Goal: Transaction & Acquisition: Book appointment/travel/reservation

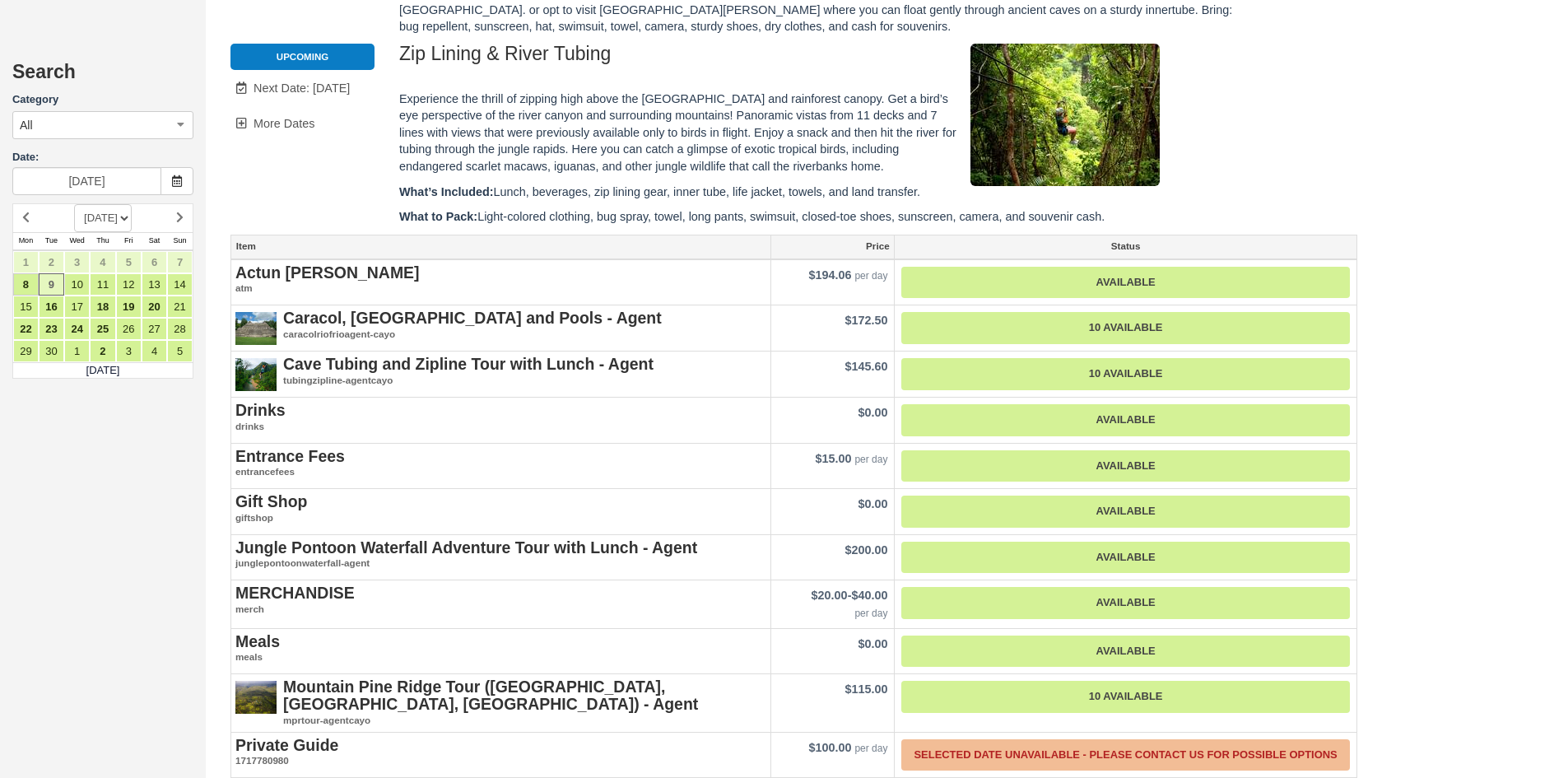
scroll to position [1318, 0]
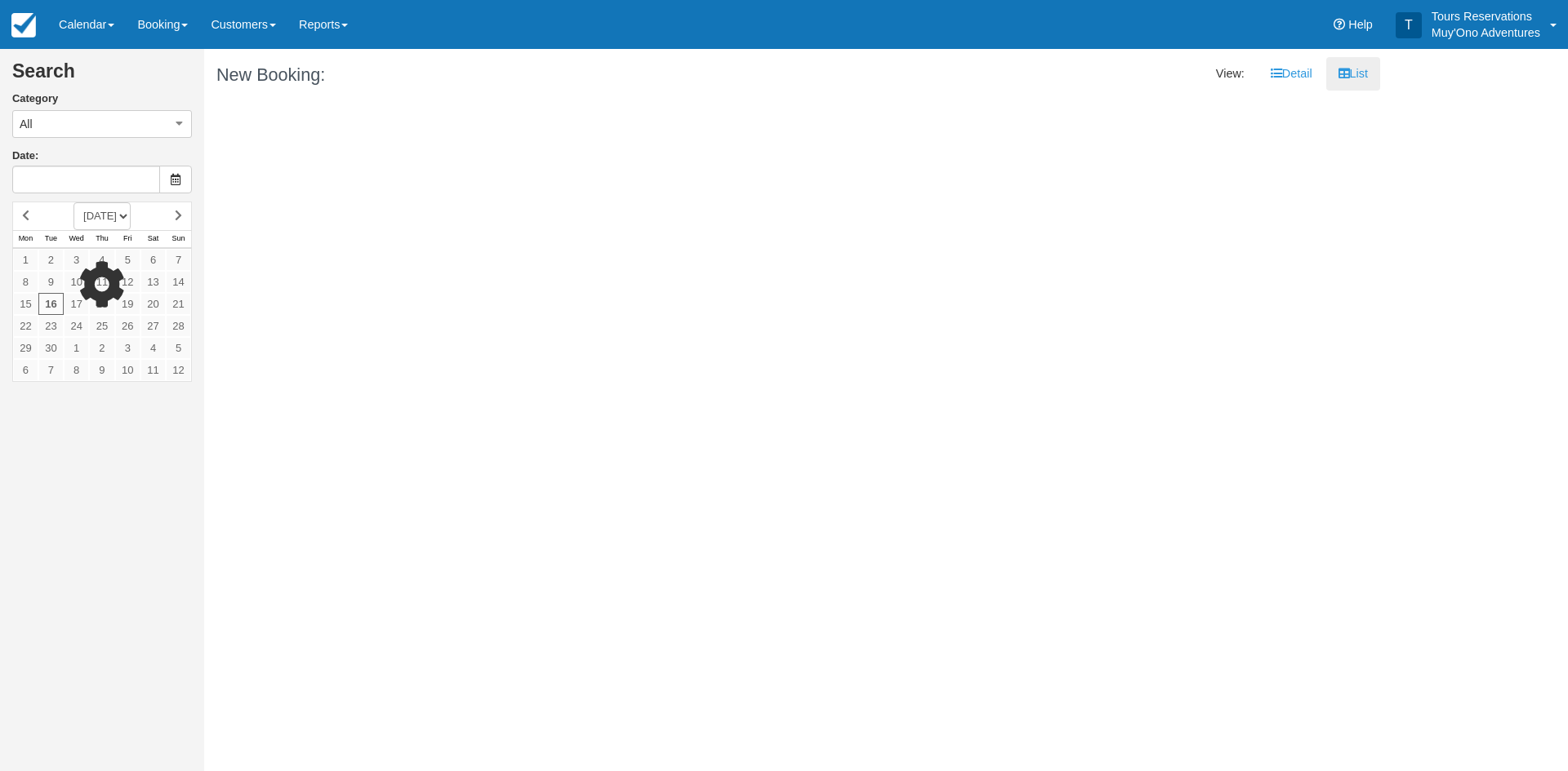
type input "09/17/25"
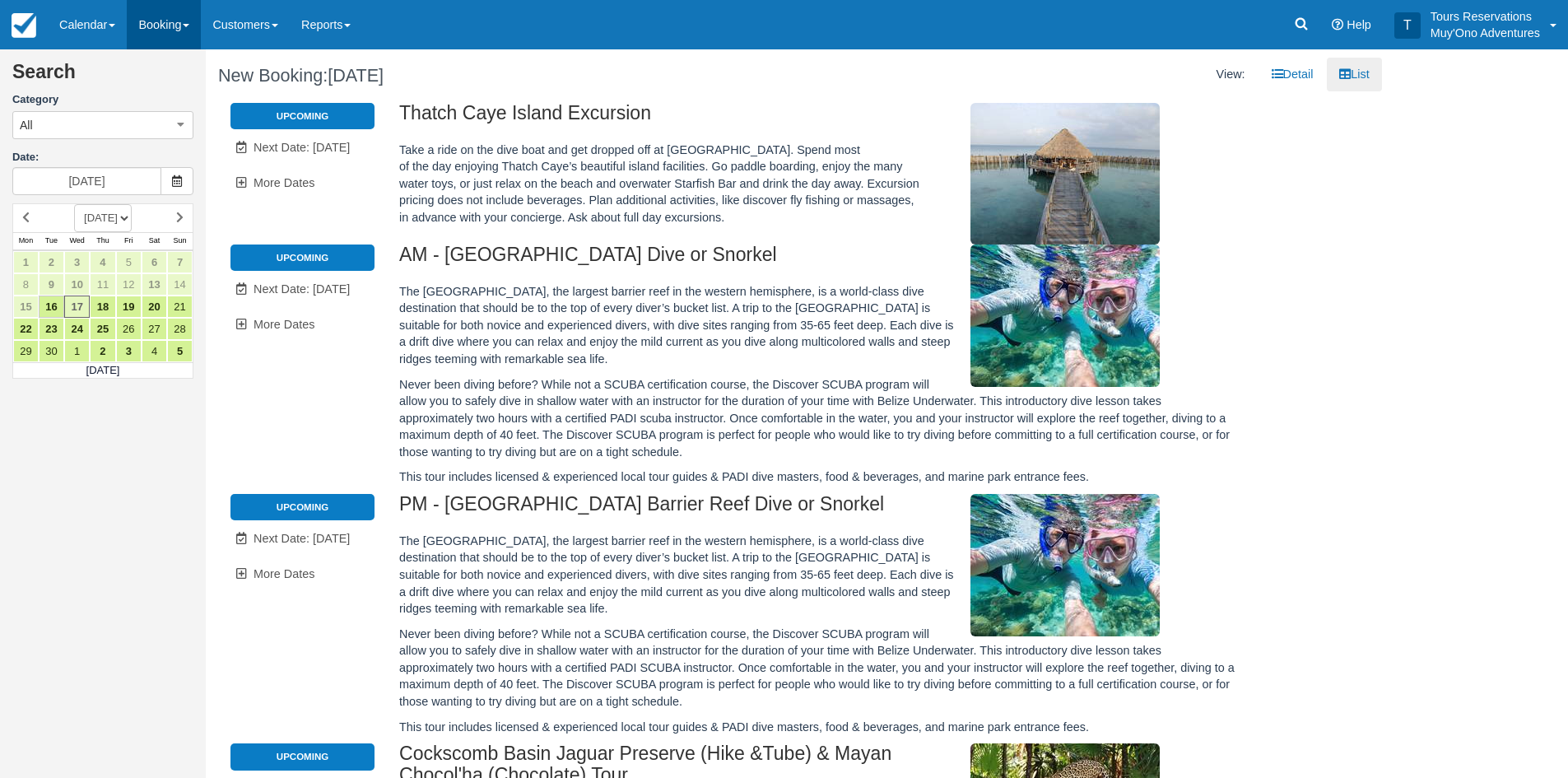
click at [155, 37] on link "Booking" at bounding box center [164, 25] width 74 height 49
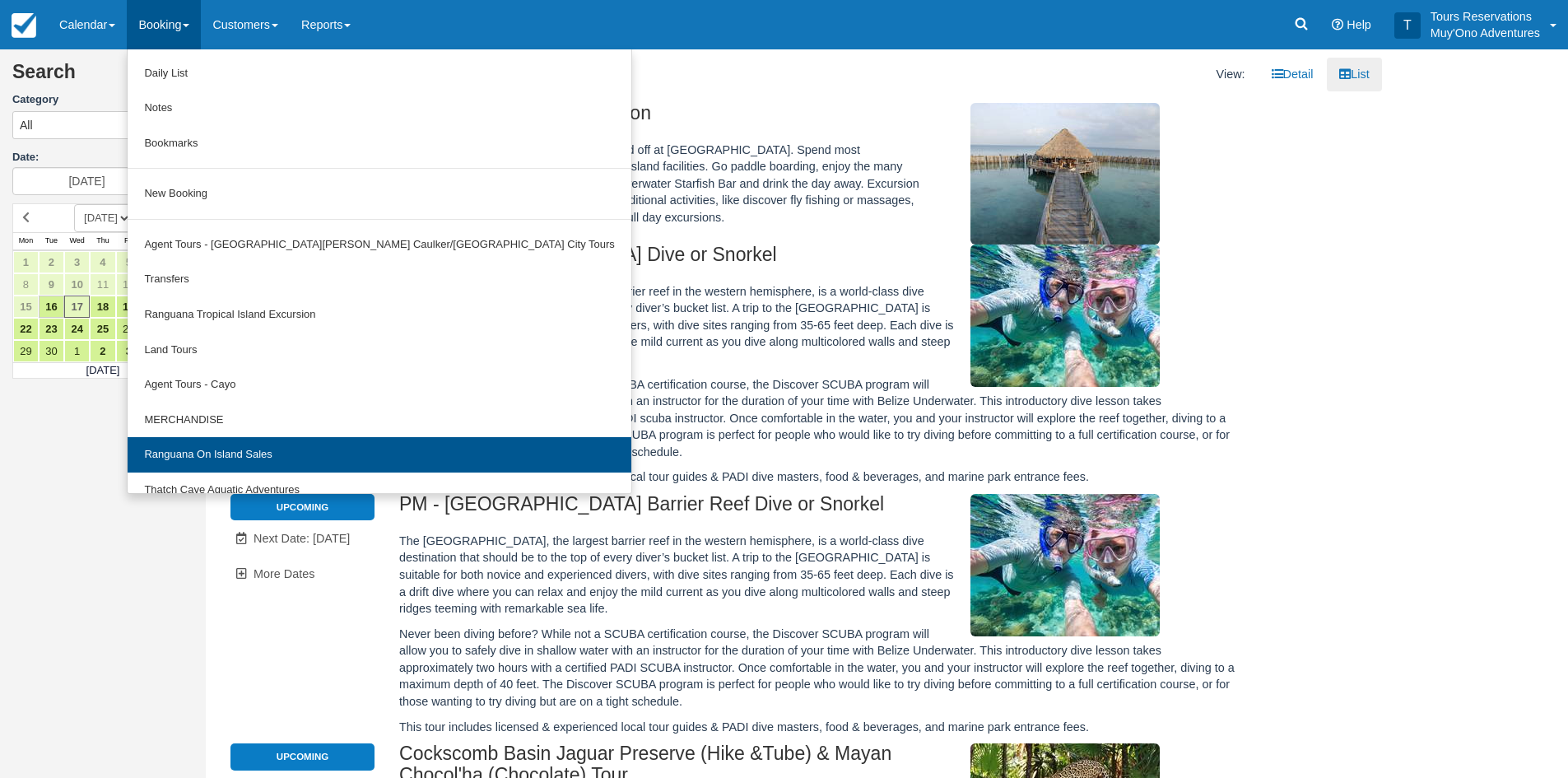
scroll to position [51, 0]
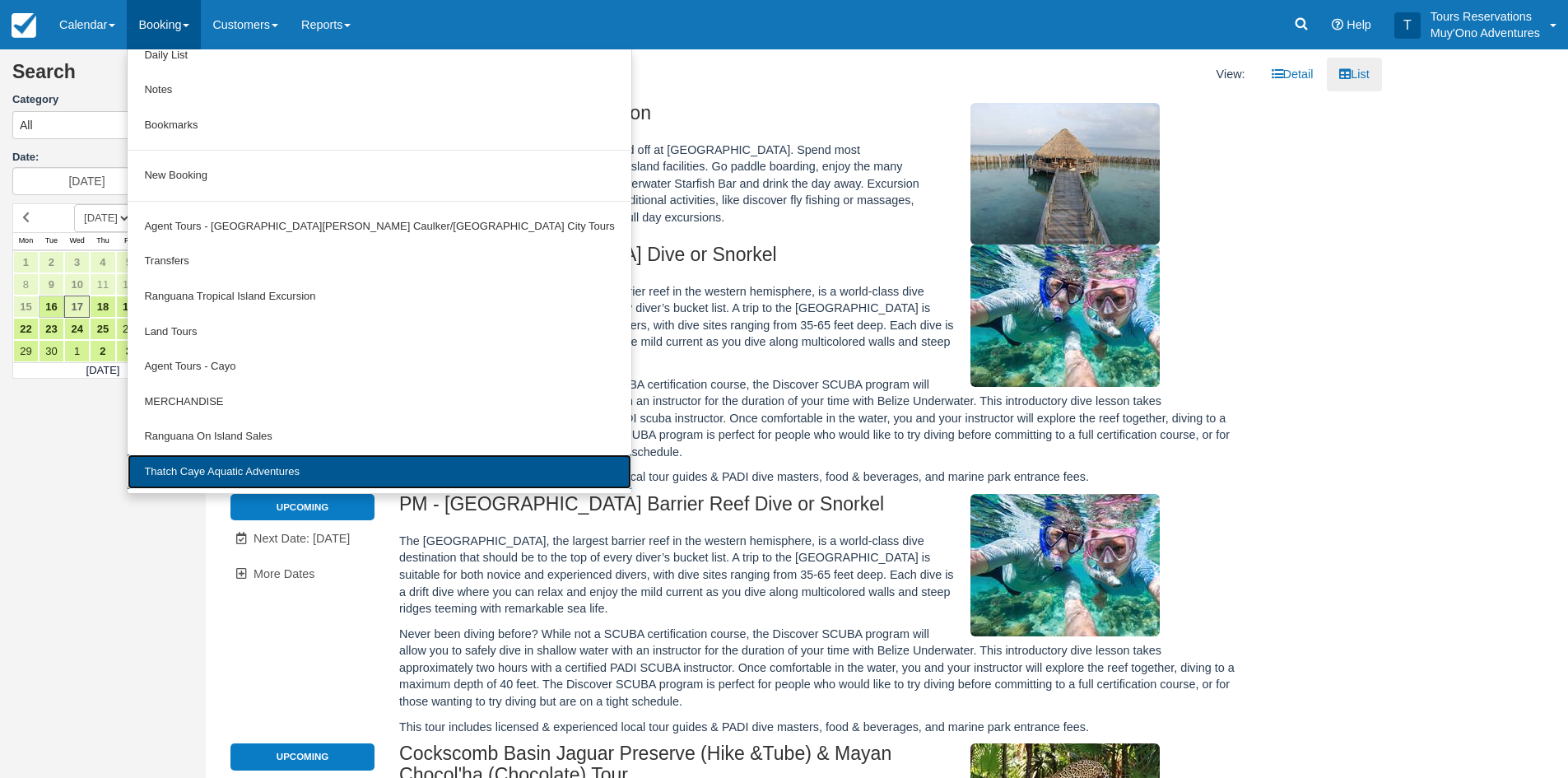
click at [204, 469] on link "Thatch Caye Aquatic Adventures" at bounding box center [379, 472] width 503 height 36
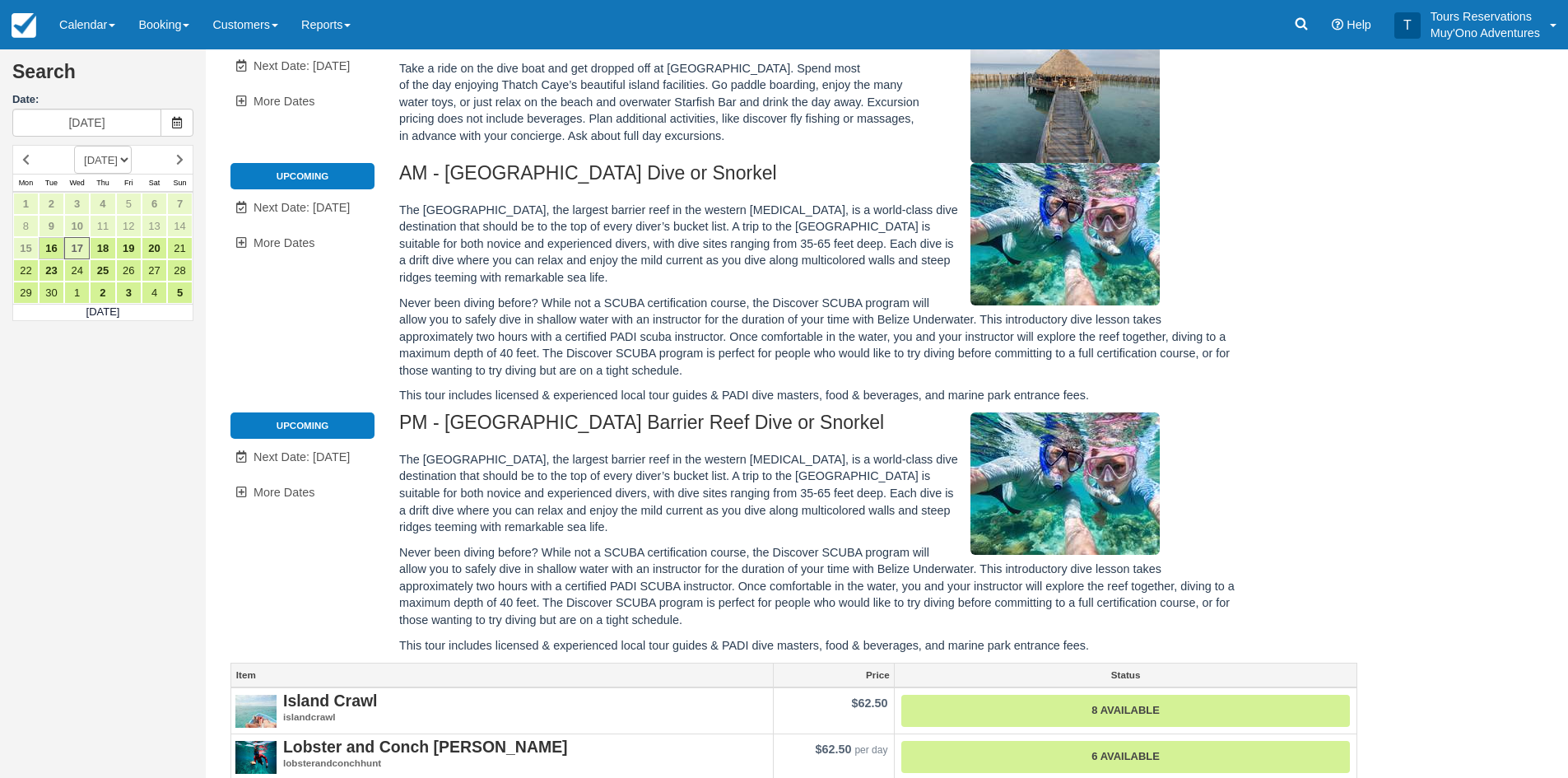
scroll to position [82, 0]
click at [297, 208] on span "Next Date: [DATE]" at bounding box center [302, 207] width 96 height 13
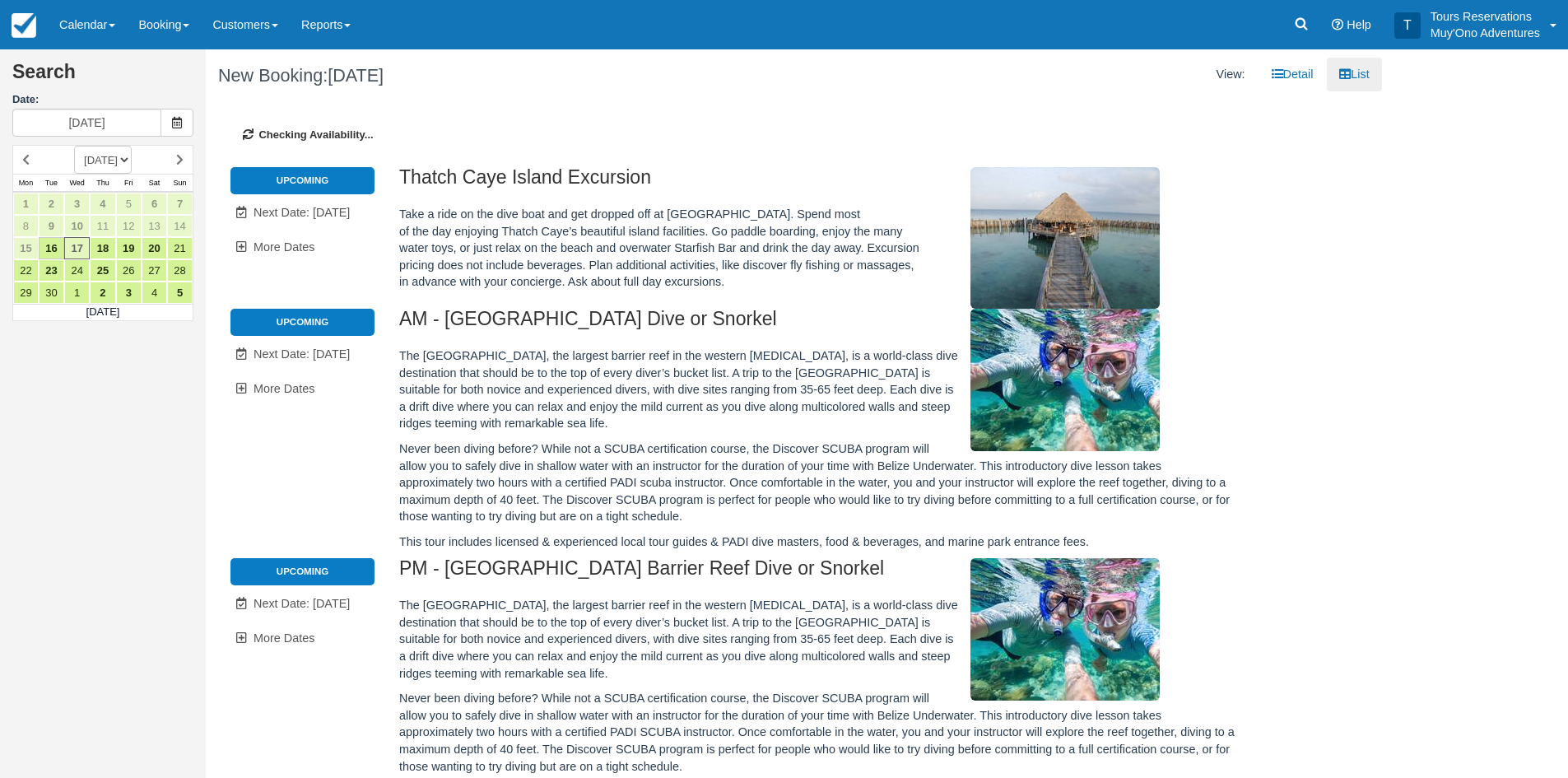
type input "09/18/25"
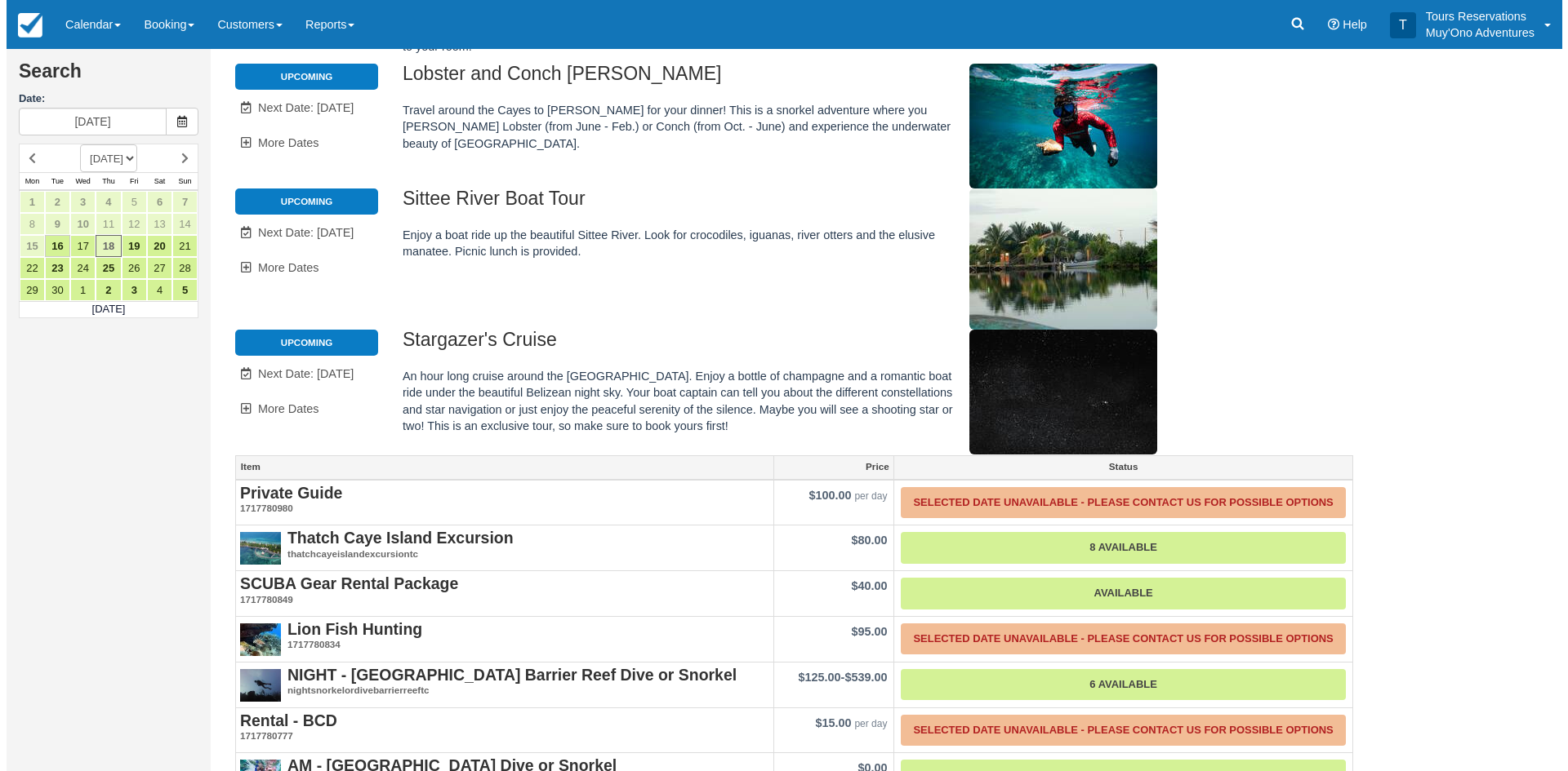
scroll to position [337, 0]
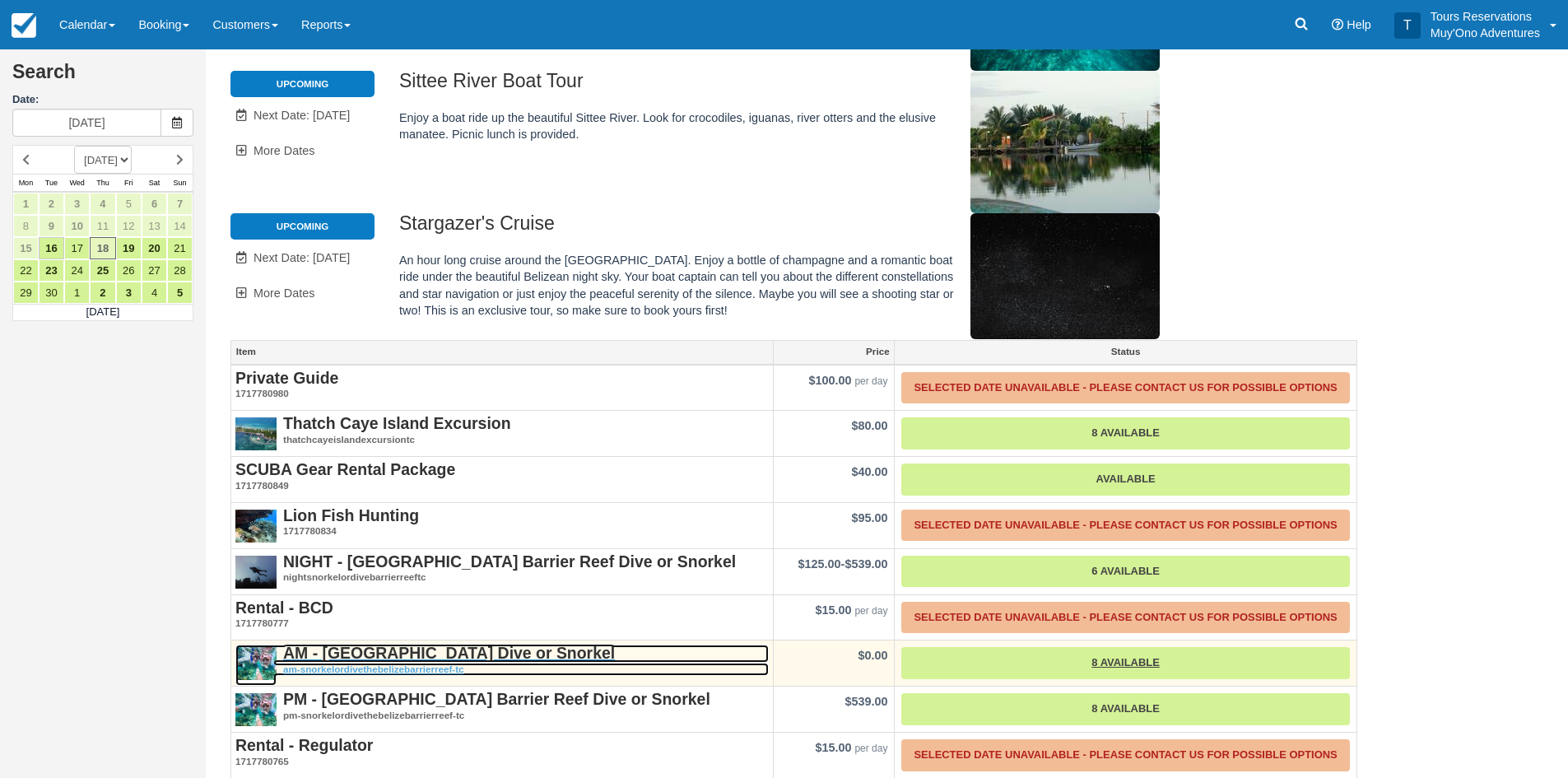
click at [444, 663] on em "am-snorkelordivethebelizebarrierreef-tc" at bounding box center [503, 669] width 534 height 14
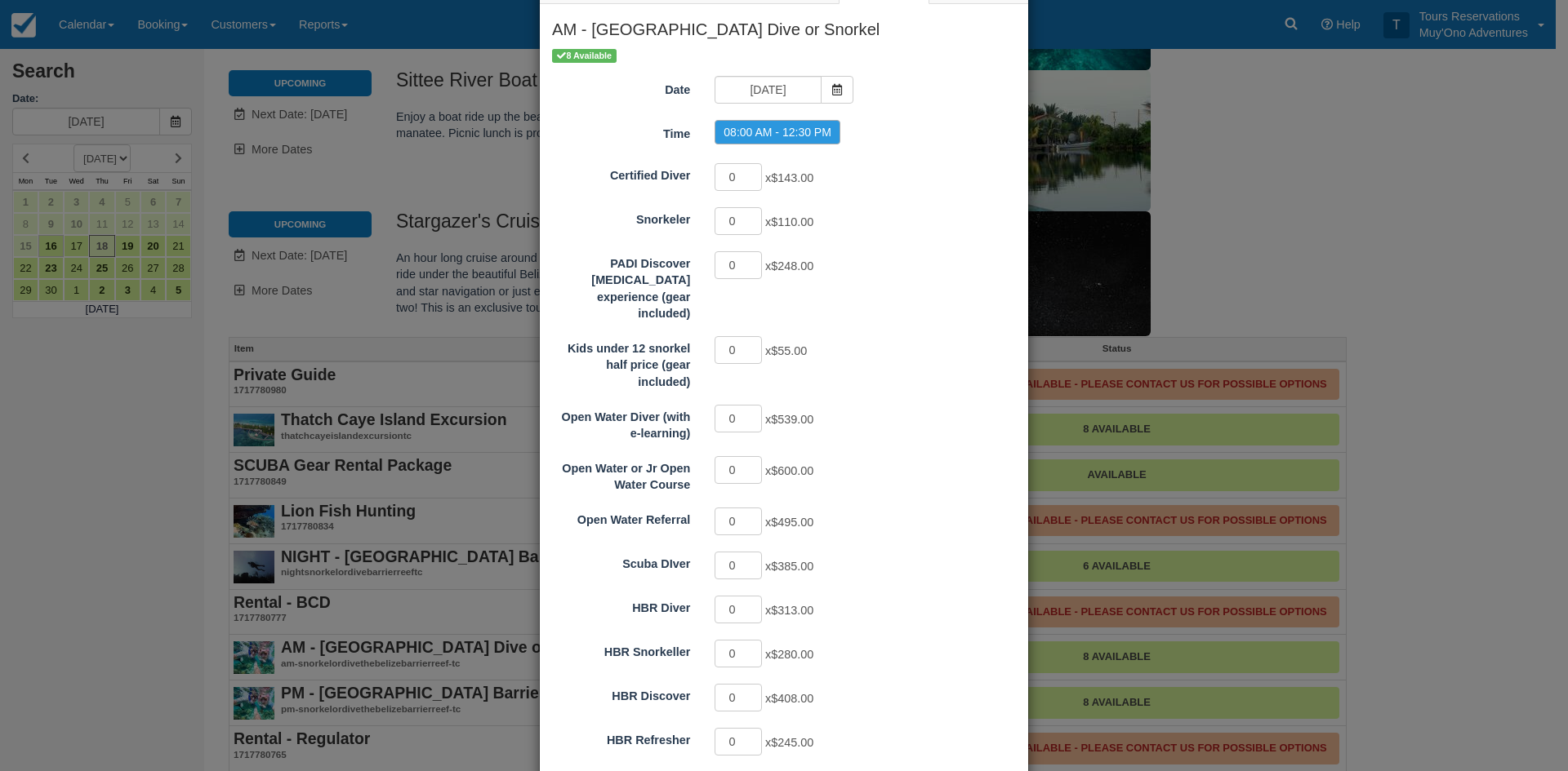
scroll to position [163, 0]
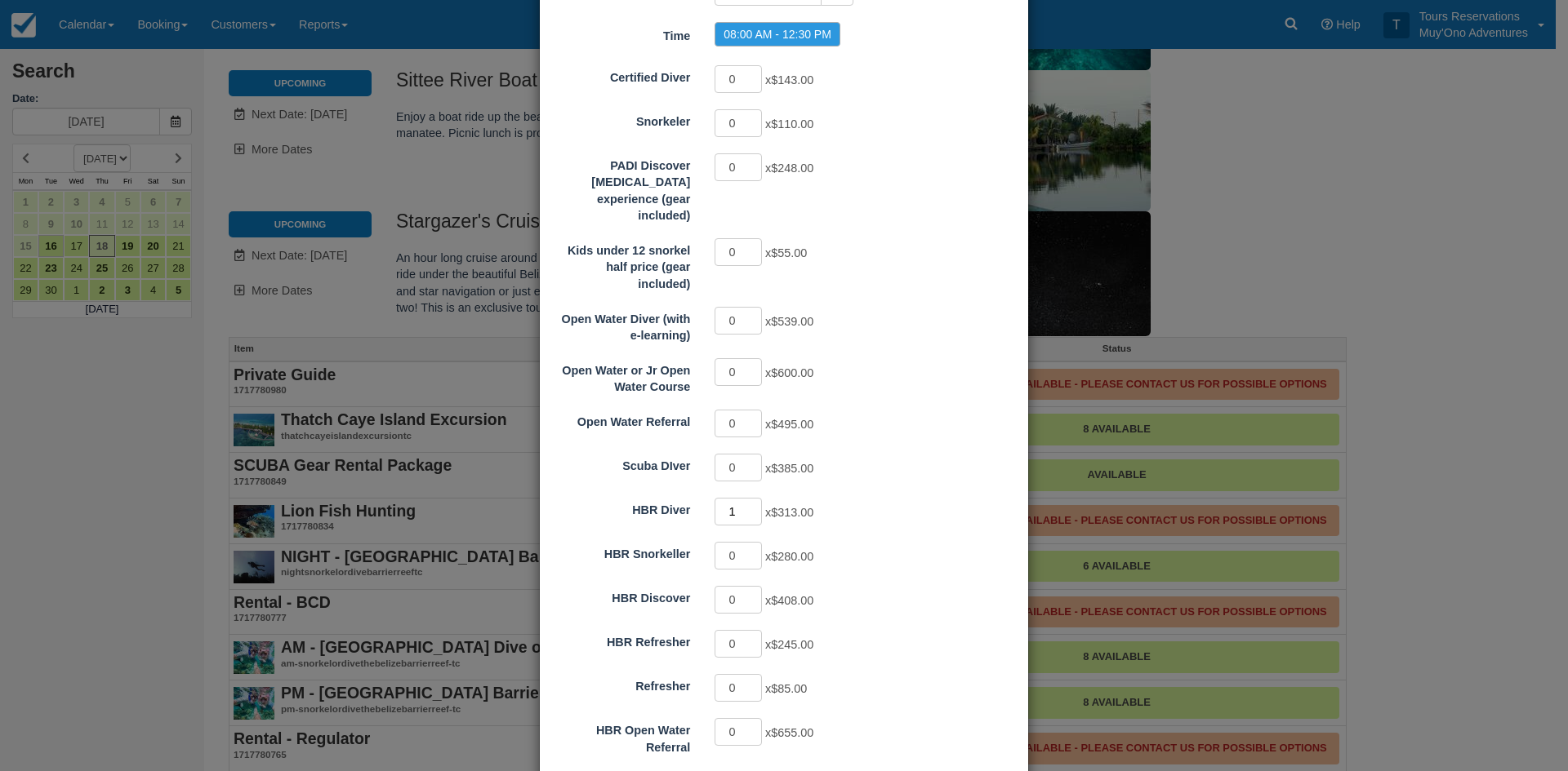
click at [750, 498] on input "1" at bounding box center [738, 512] width 47 height 28
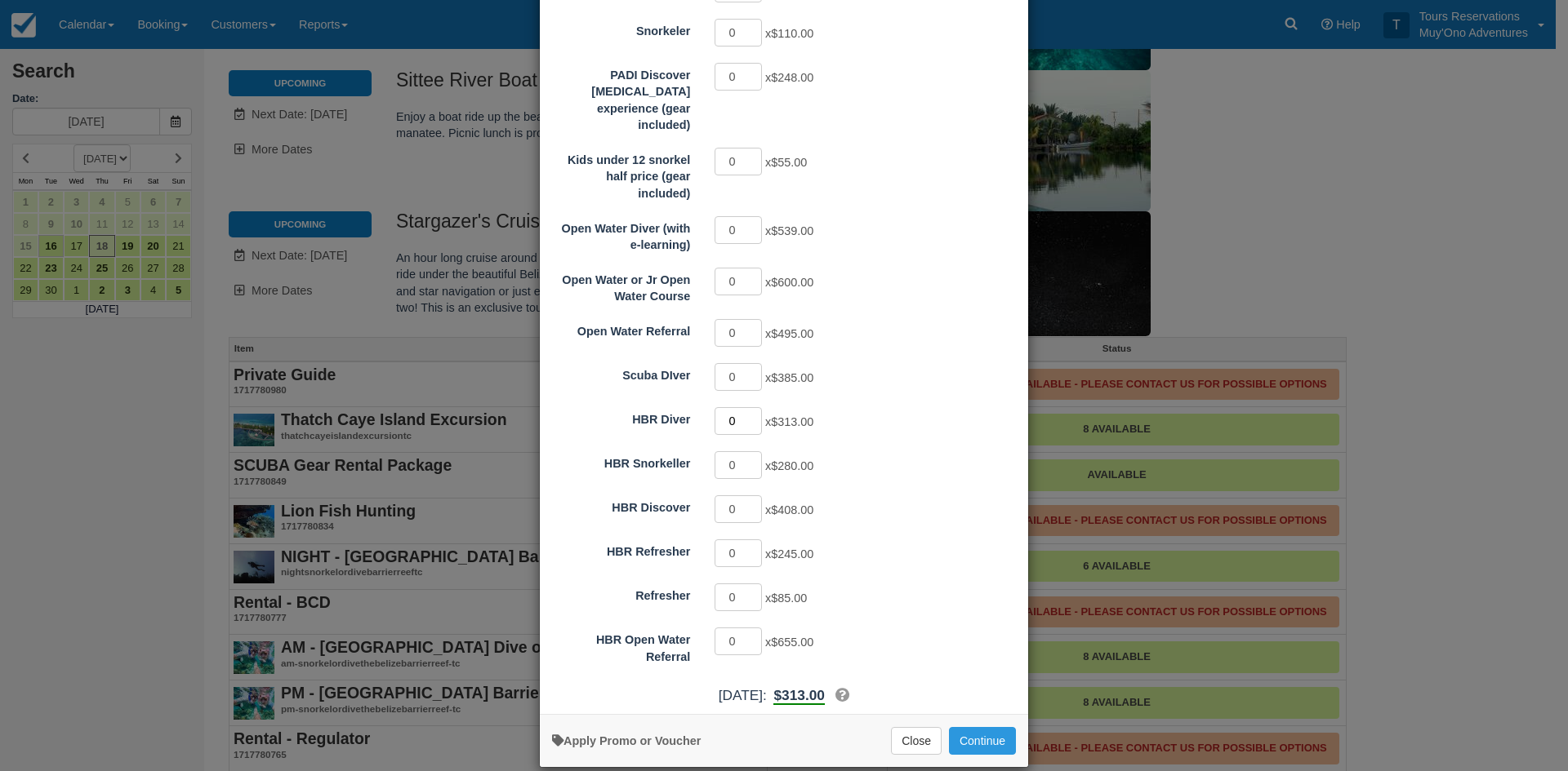
scroll to position [258, 0]
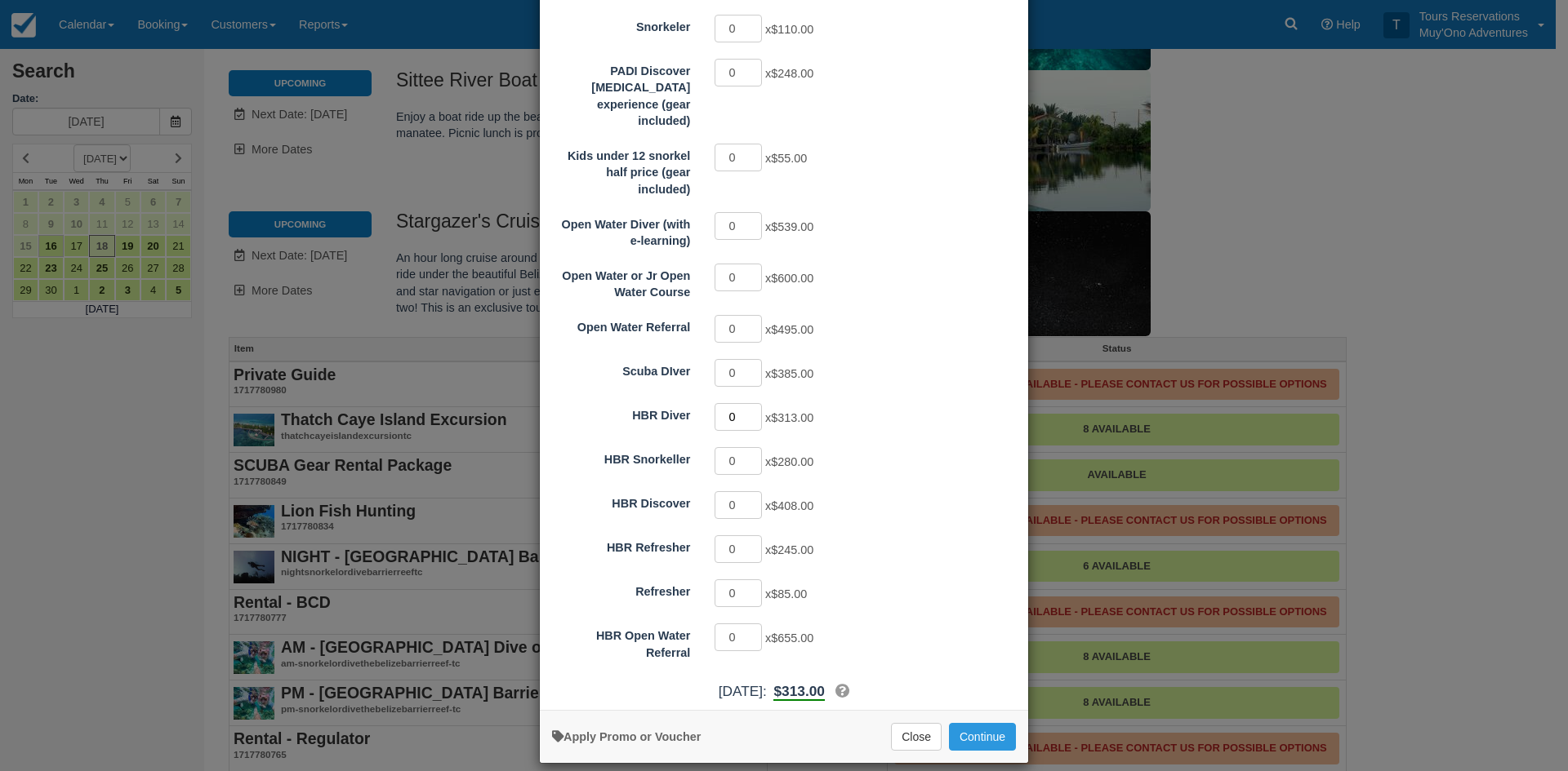
type input "1"
click at [746, 403] on input "1" at bounding box center [738, 417] width 47 height 28
click at [970, 723] on button "Continue" at bounding box center [982, 737] width 67 height 28
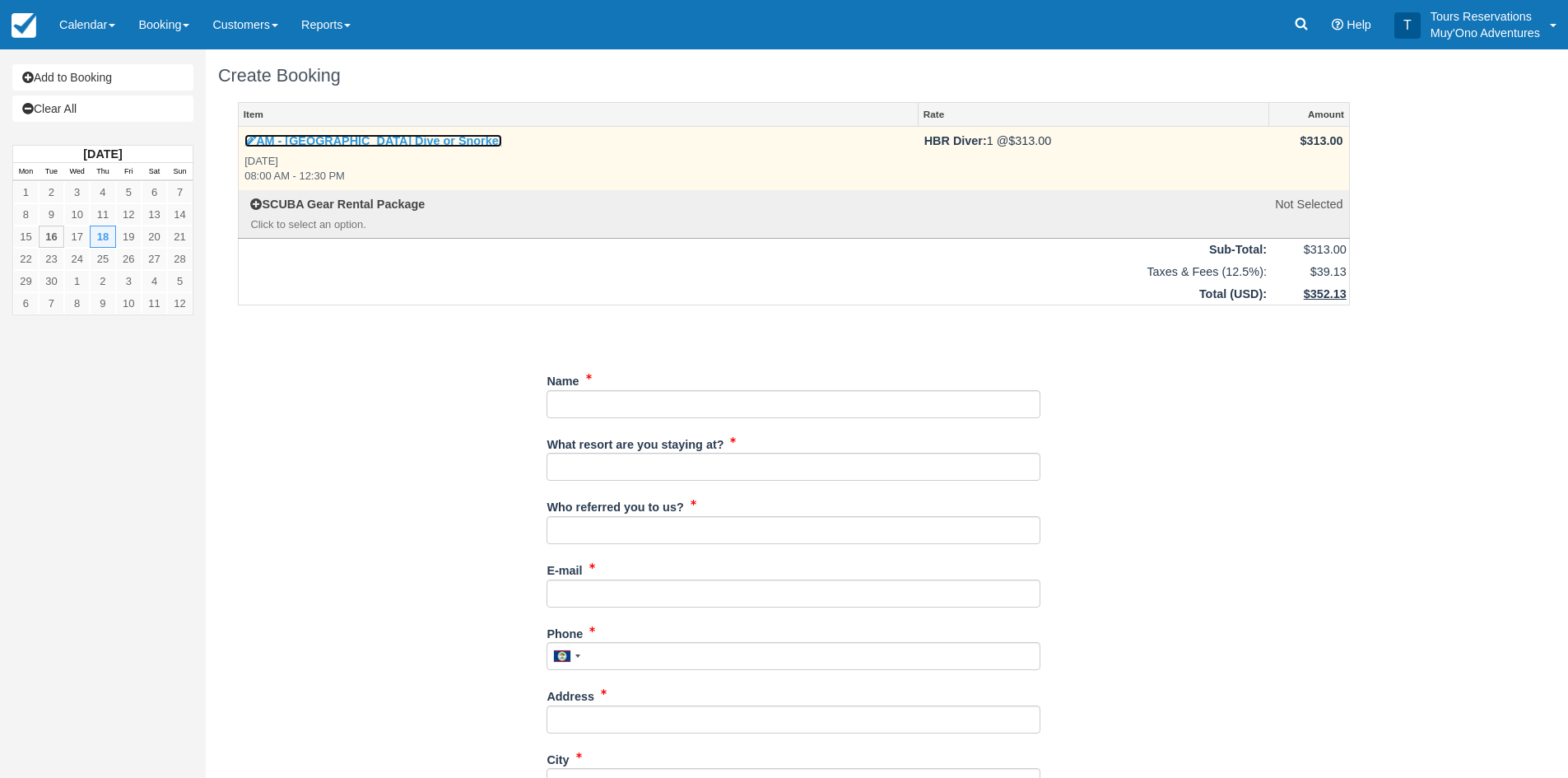
click at [355, 141] on link "AM - [GEOGRAPHIC_DATA] Dive or Snorkel" at bounding box center [374, 141] width 258 height 13
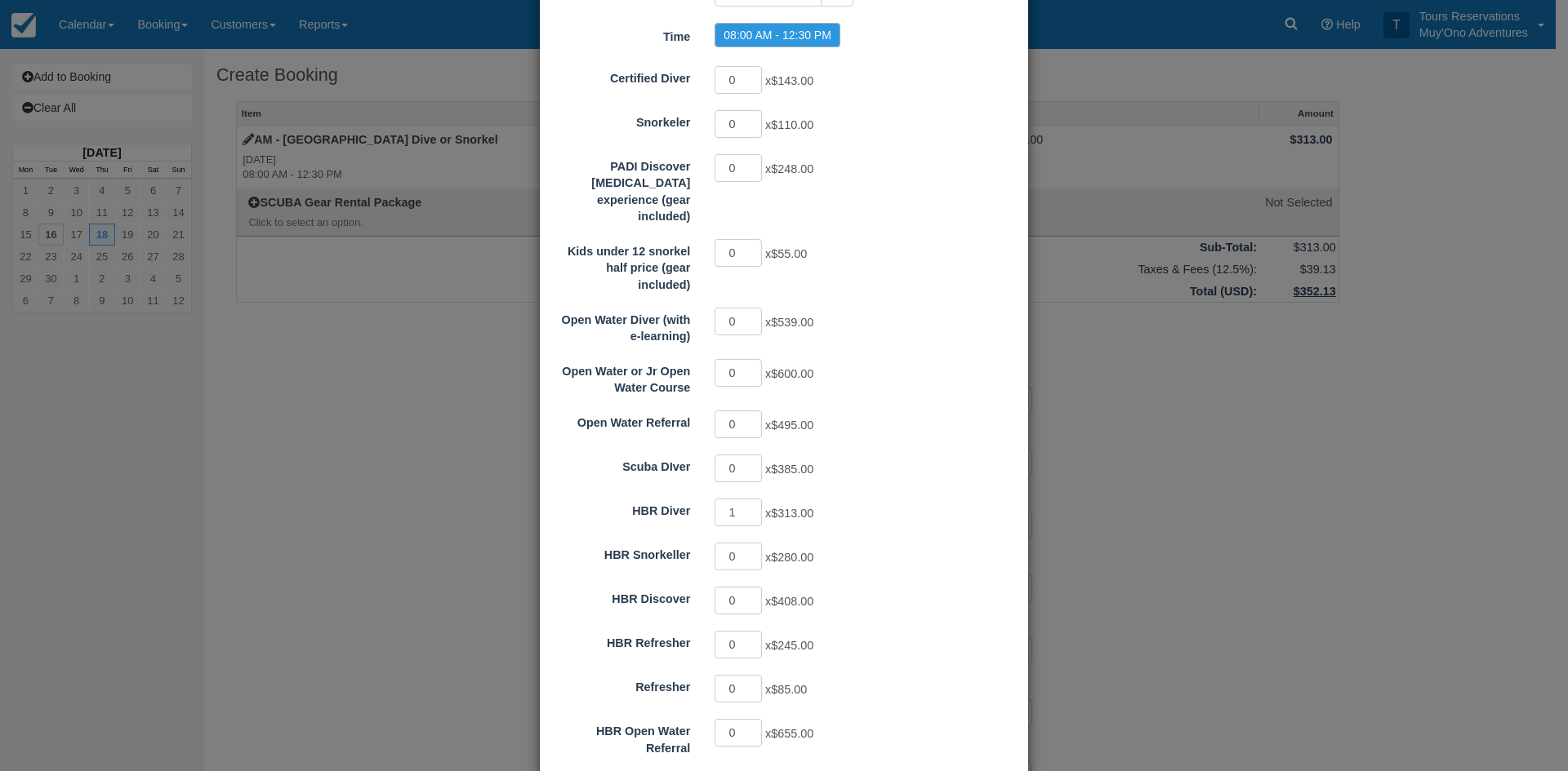
scroll to position [163, 0]
type input "1"
click at [750, 542] on input "1" at bounding box center [738, 555] width 47 height 28
type input "0"
click at [745, 498] on input "0" at bounding box center [738, 512] width 47 height 28
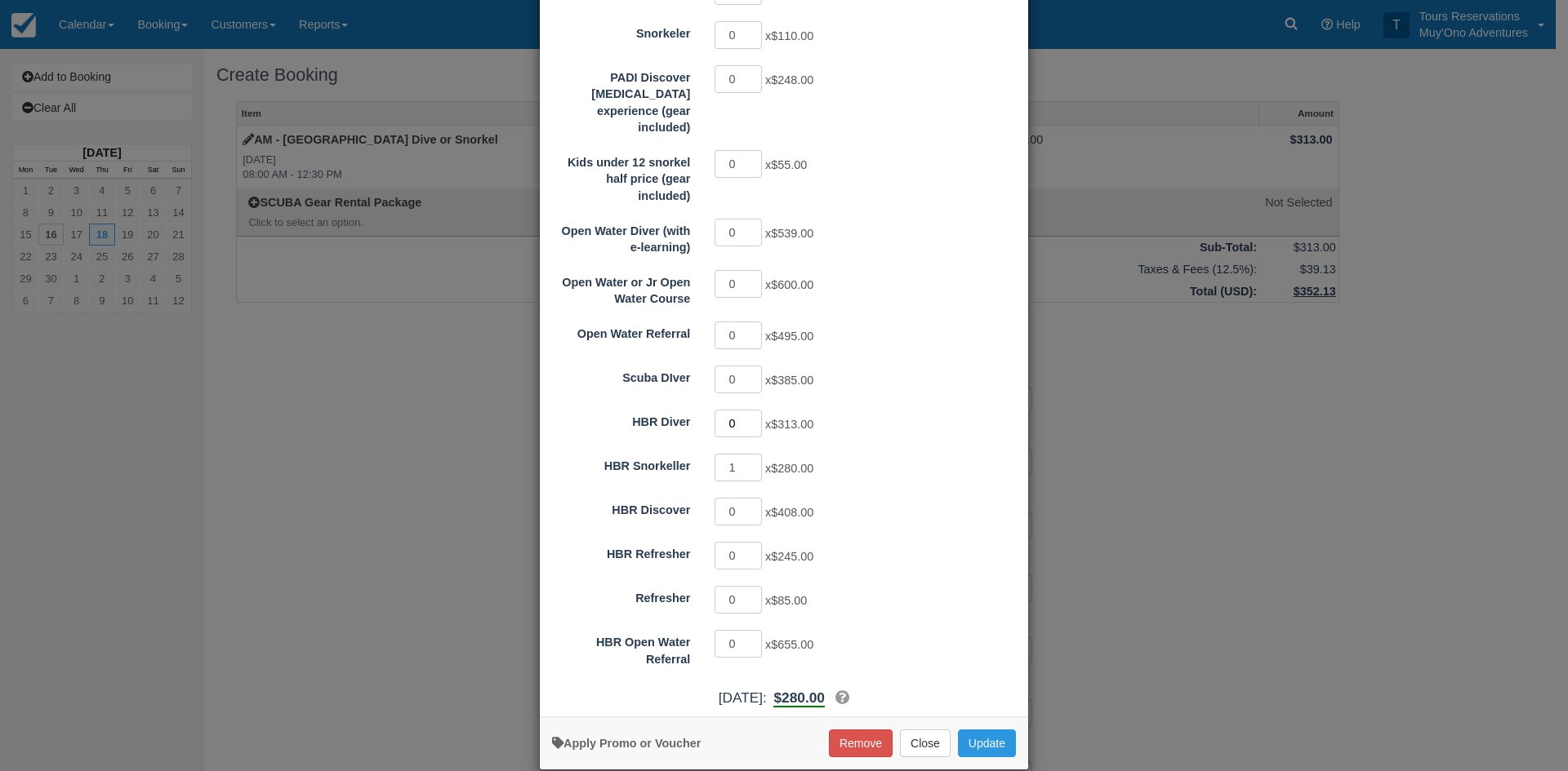
scroll to position [258, 0]
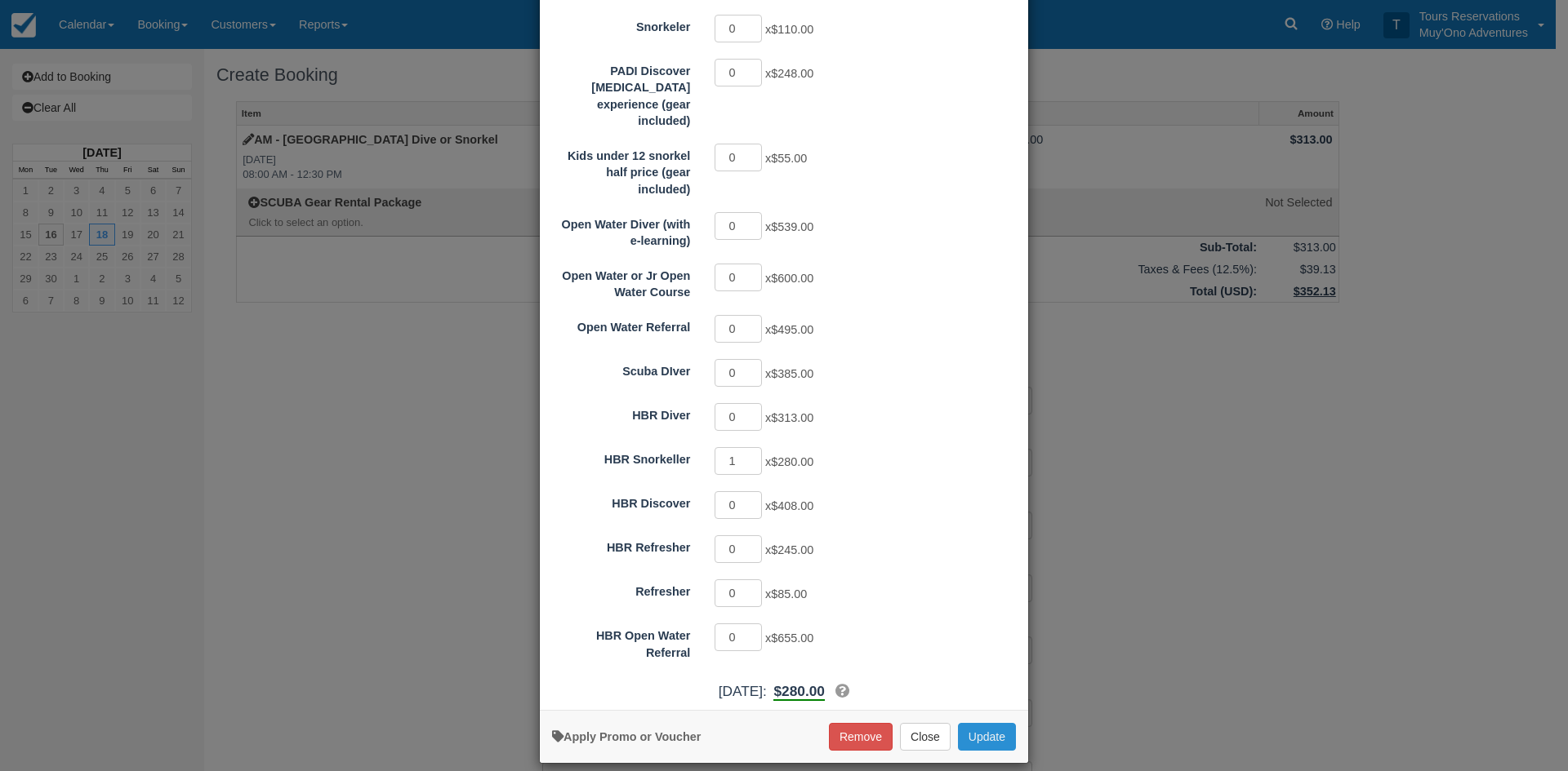
click at [988, 723] on button "Update" at bounding box center [987, 737] width 58 height 28
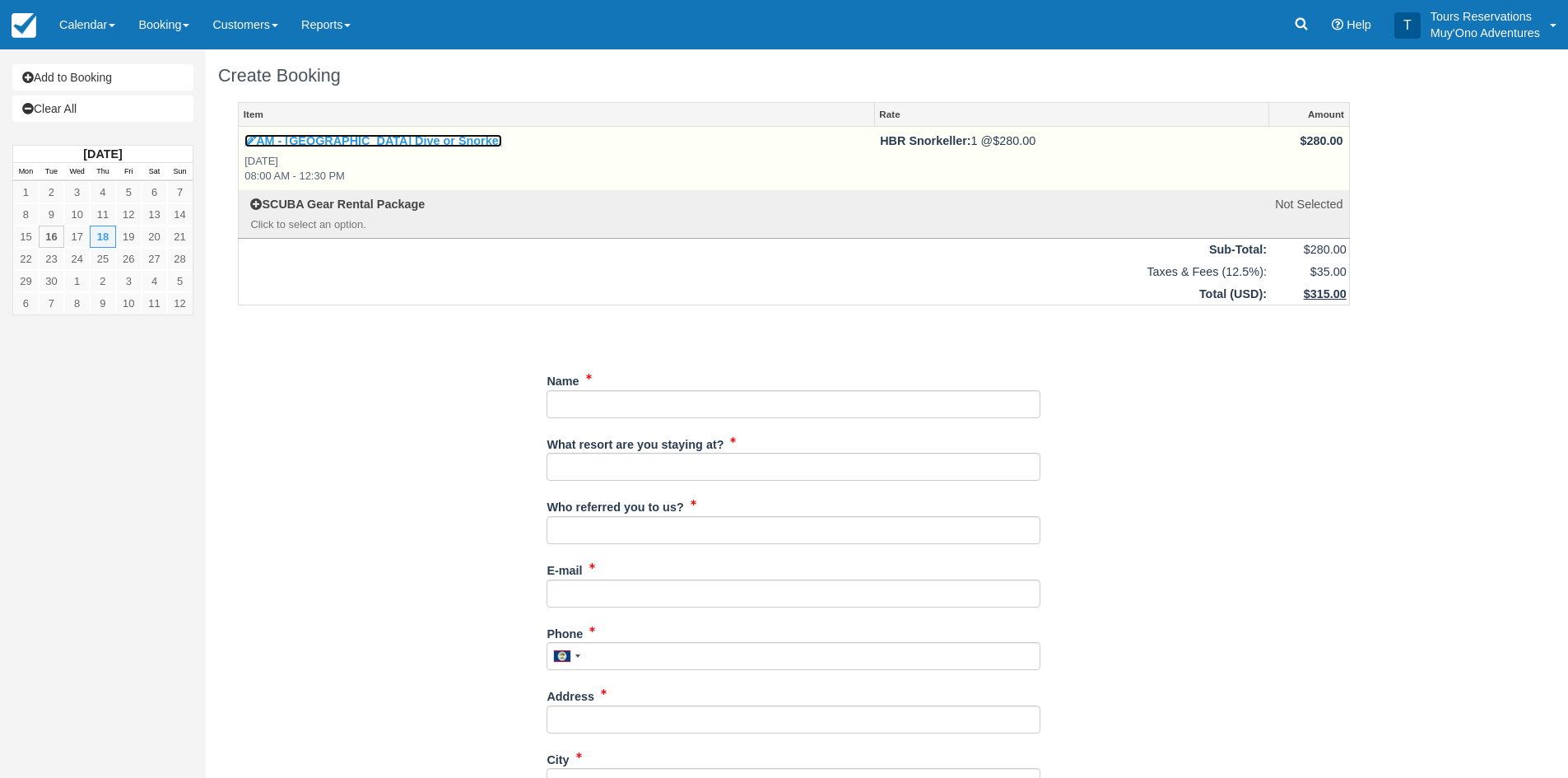
click at [372, 135] on link "AM - [GEOGRAPHIC_DATA] Dive or Snorkel" at bounding box center [374, 141] width 258 height 13
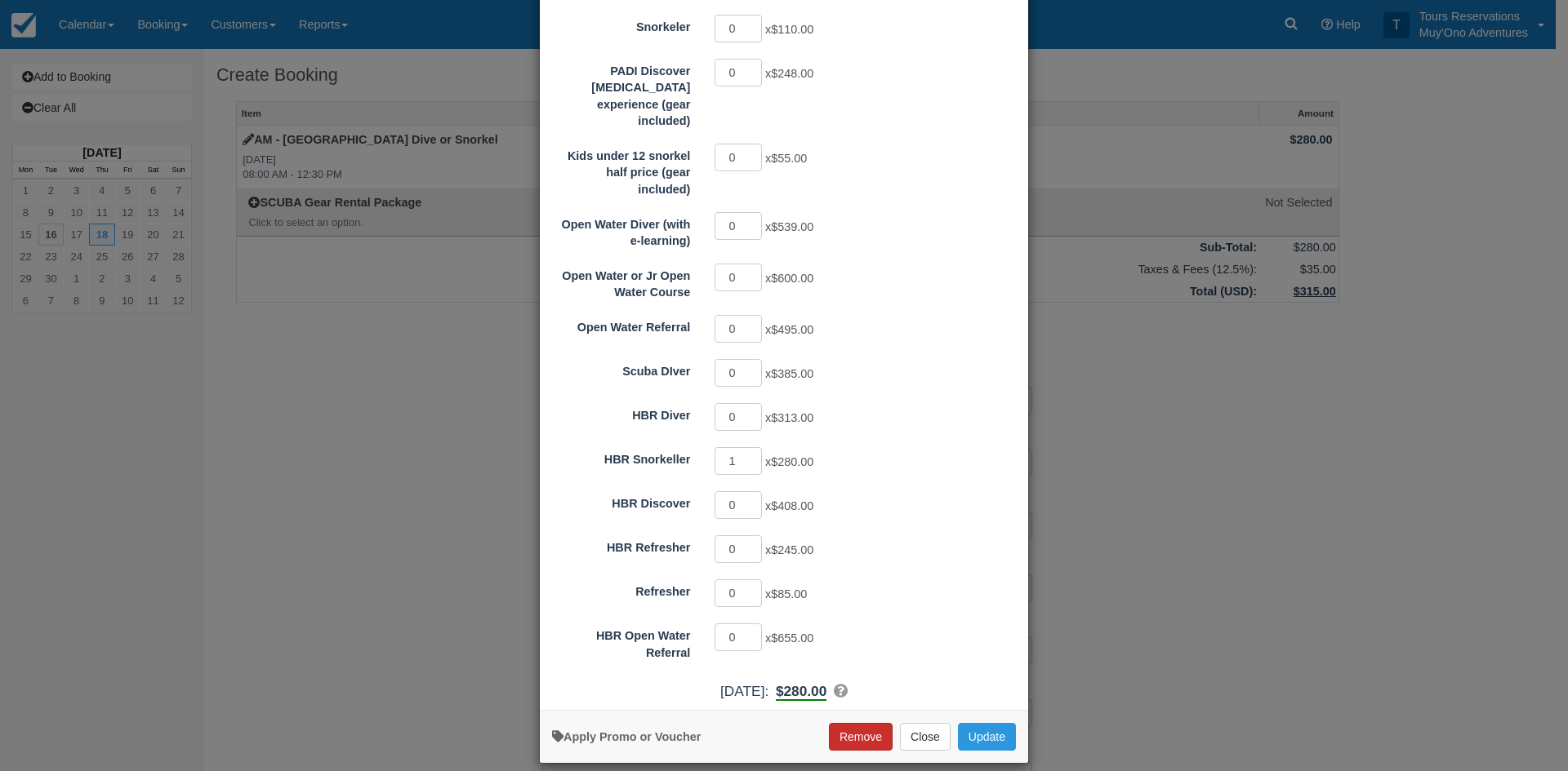
click at [849, 723] on button "Remove" at bounding box center [861, 737] width 63 height 28
